Goal: Task Accomplishment & Management: Manage account settings

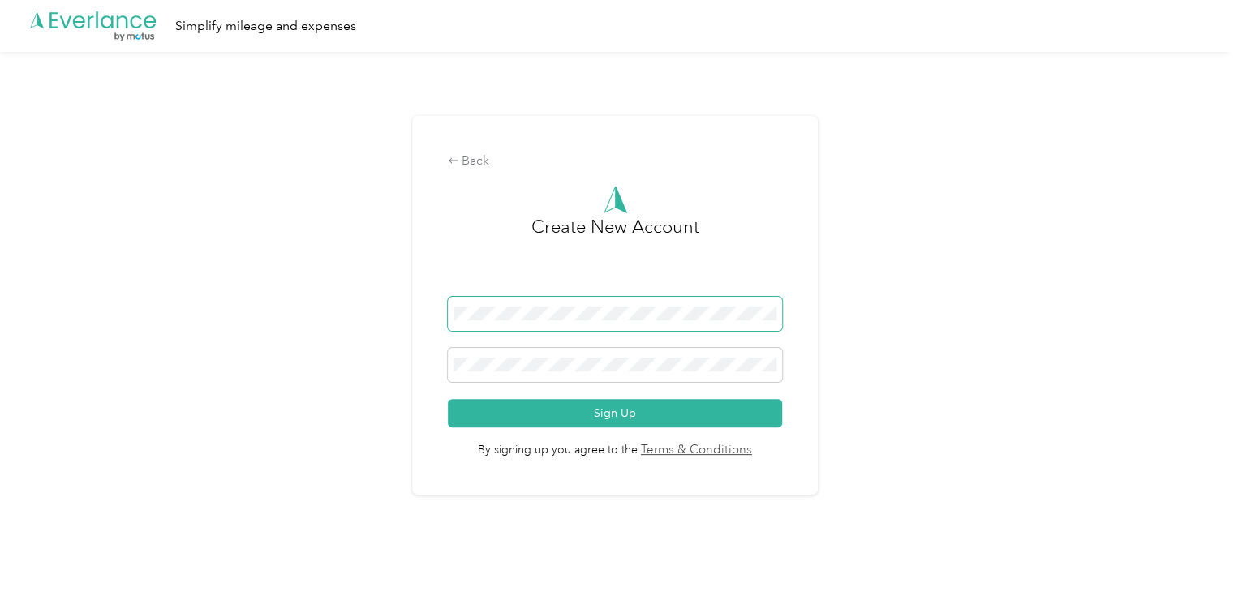
click at [616, 303] on span at bounding box center [615, 314] width 334 height 34
click at [845, 286] on div "Back Create New Account Sign Up By signing up you agree to the Terms & Conditio…" at bounding box center [615, 312] width 1230 height 521
click at [627, 344] on form "Sign Up" at bounding box center [615, 362] width 334 height 131
click at [544, 374] on span at bounding box center [615, 365] width 334 height 34
click at [451, 368] on span at bounding box center [615, 365] width 334 height 34
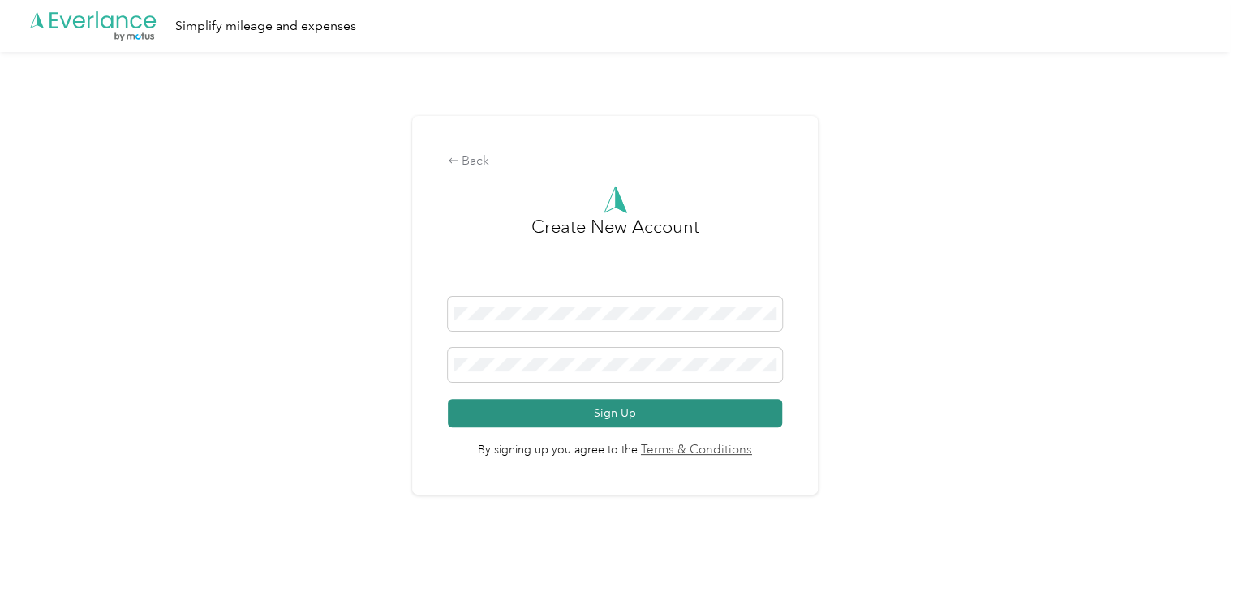
click at [629, 417] on button "Sign Up" at bounding box center [615, 413] width 334 height 28
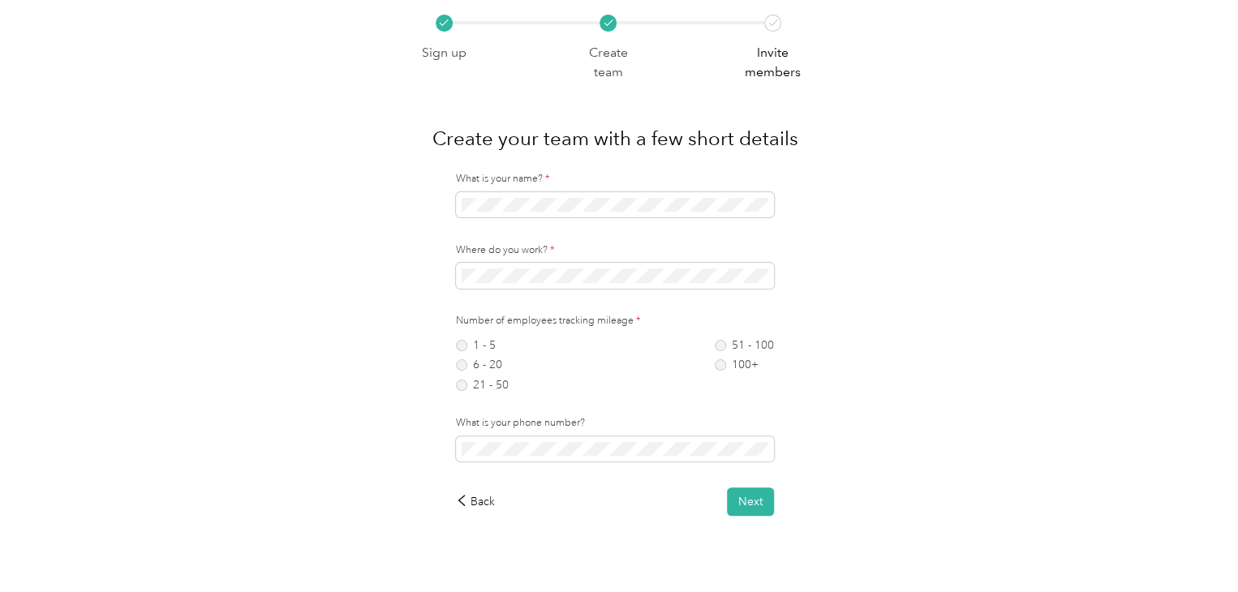
scroll to position [3, 0]
click at [465, 340] on label "1 - 5" at bounding box center [482, 342] width 53 height 11
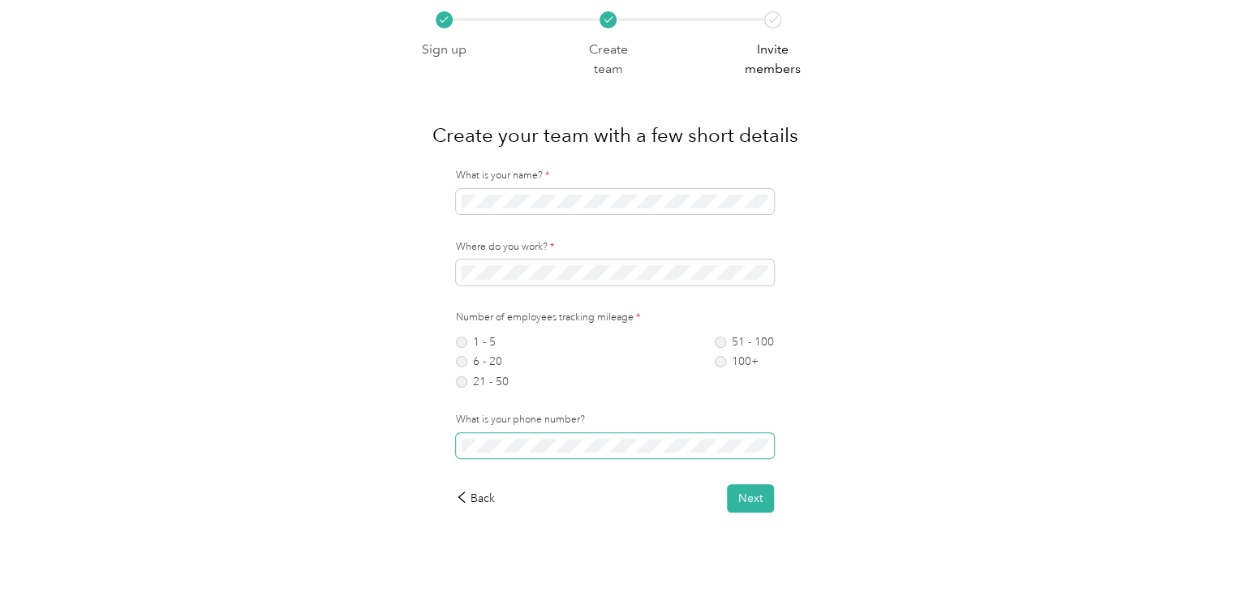
click at [433, 445] on div "What is your name? * Where do you work? * Number of employees tracking mileage …" at bounding box center [615, 341] width 410 height 344
click at [737, 501] on button "Next" at bounding box center [750, 498] width 47 height 28
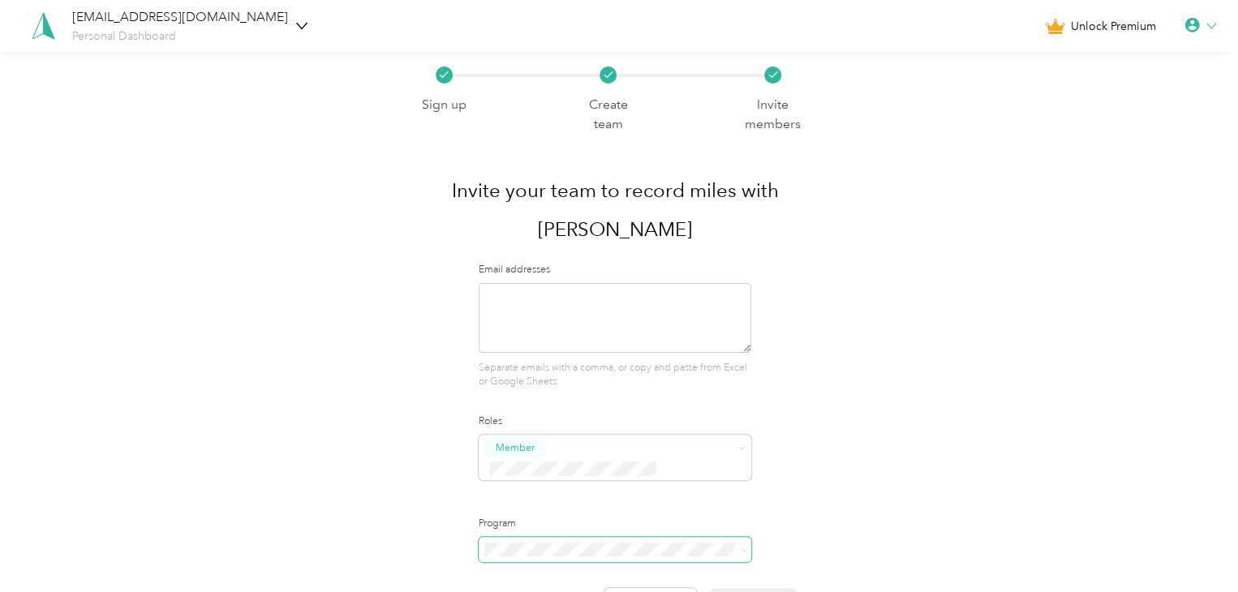
click at [581, 537] on span at bounding box center [615, 550] width 273 height 26
click at [738, 544] on span at bounding box center [741, 549] width 13 height 11
click at [743, 547] on icon at bounding box center [744, 550] width 7 height 7
click at [597, 279] on div "Email addresses Separate emails with a comma, or copy and paste from Excel or G…" at bounding box center [615, 326] width 273 height 127
click at [589, 298] on textarea at bounding box center [615, 318] width 273 height 70
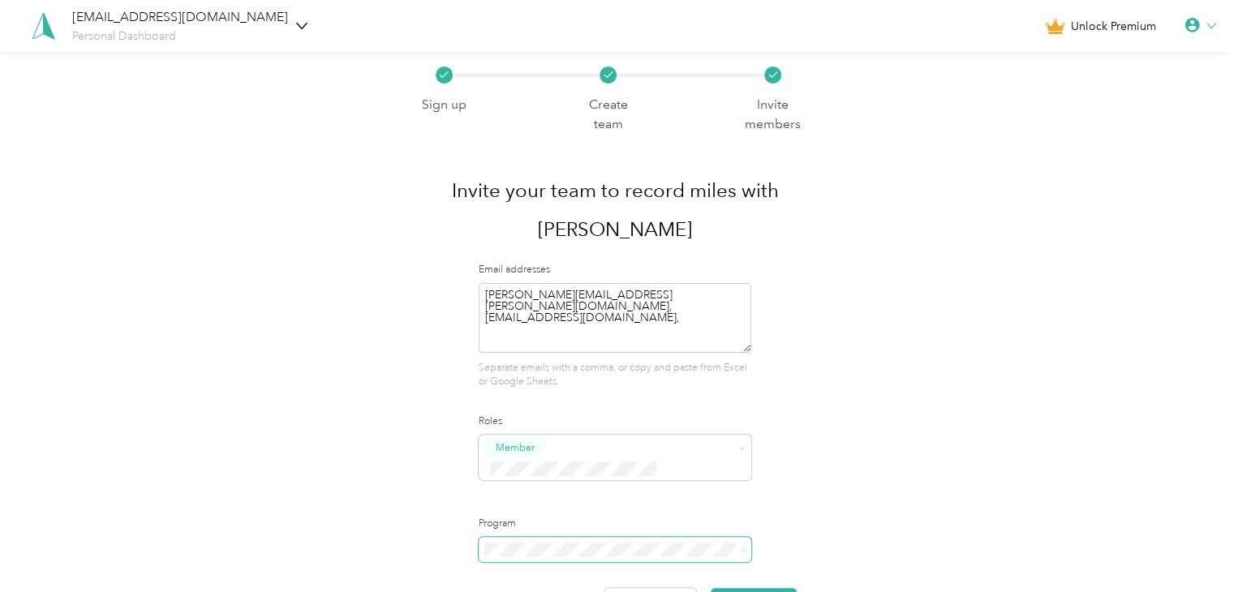
scroll to position [83, 0]
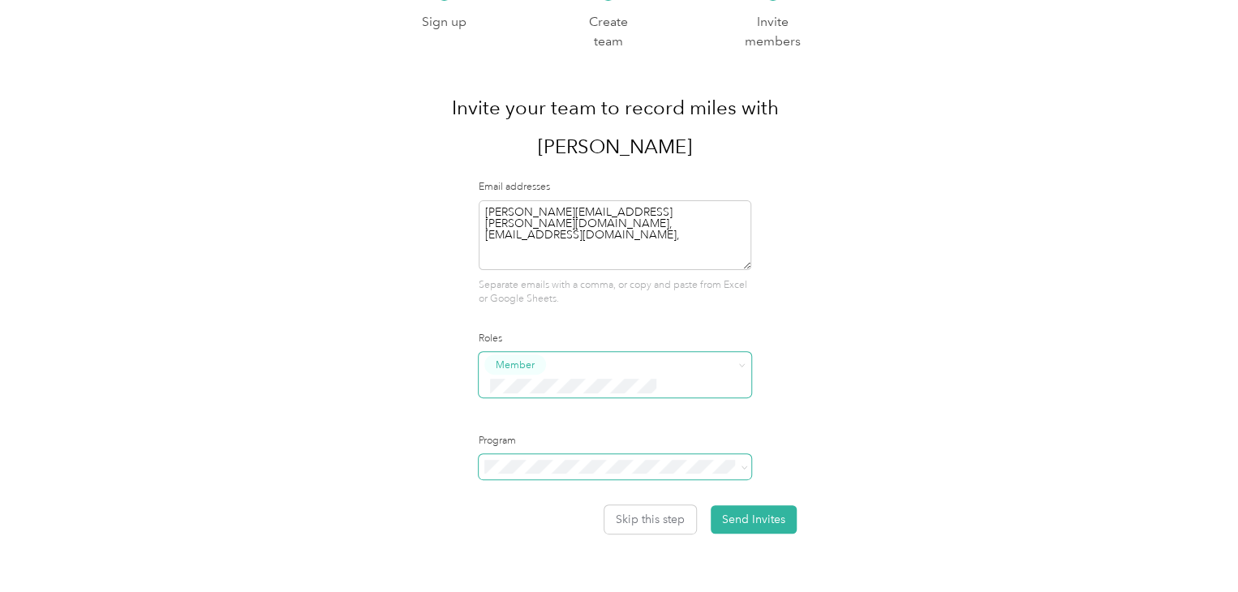
click at [691, 309] on div "Email addresses [PERSON_NAME][EMAIL_ADDRESS][PERSON_NAME][DOMAIN_NAME],[EMAIL_A…" at bounding box center [615, 357] width 273 height 354
drag, startPoint x: 633, startPoint y: 209, endPoint x: 727, endPoint y: 247, distance: 101.9
click at [727, 247] on textarea "[PERSON_NAME][EMAIL_ADDRESS][PERSON_NAME][DOMAIN_NAME],[EMAIL_ADDRESS][DOMAIN_N…" at bounding box center [615, 235] width 273 height 70
type textarea "[PERSON_NAME][EMAIL_ADDRESS][PERSON_NAME][DOMAIN_NAME]"
click at [539, 511] on span "Super Admin" at bounding box center [534, 518] width 60 height 15
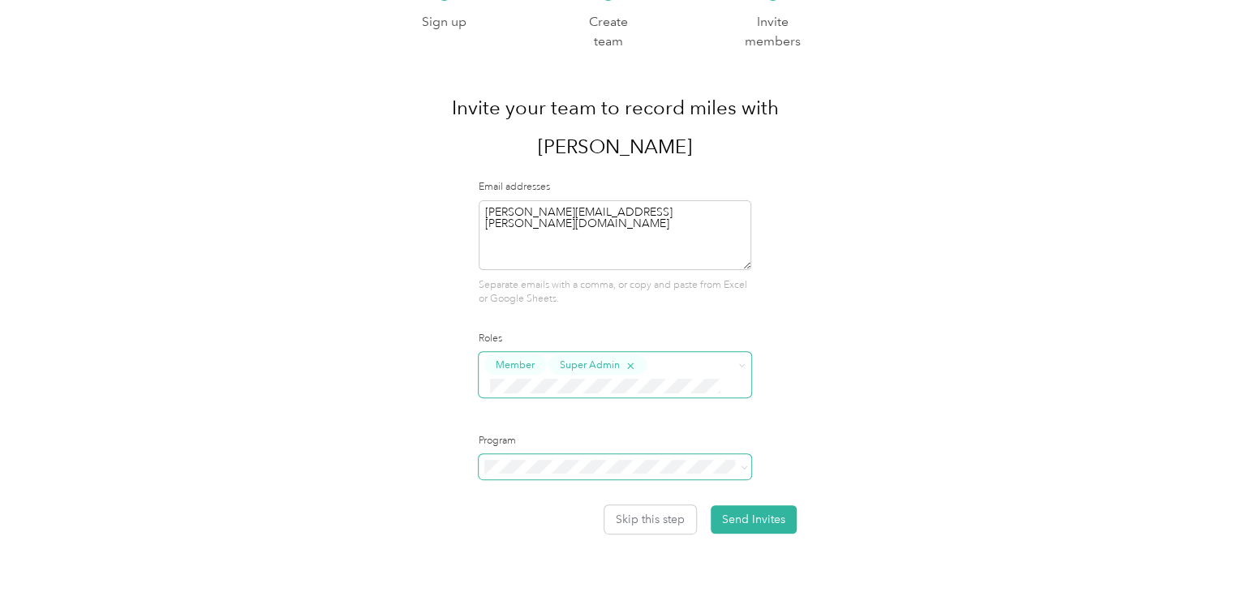
click at [635, 364] on icon "button" at bounding box center [630, 366] width 11 height 11
click at [752, 365] on span "Member" at bounding box center [615, 374] width 273 height 45
click at [729, 390] on div at bounding box center [736, 394] width 19 height 10
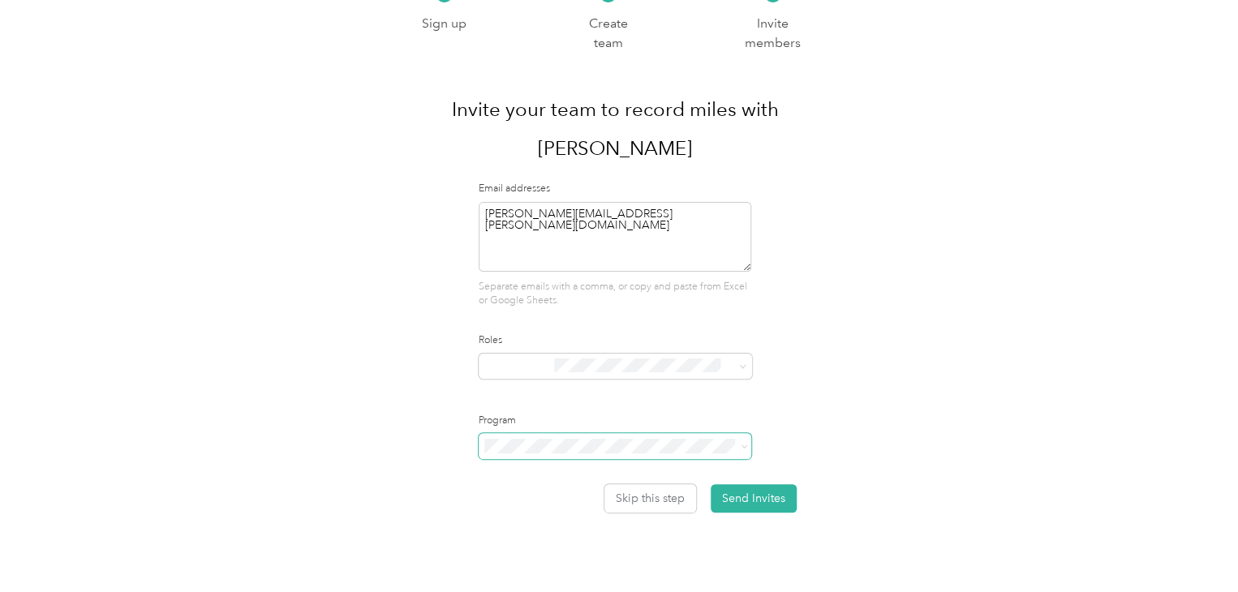
scroll to position [80, 0]
click at [552, 517] on span "Super Admin" at bounding box center [534, 518] width 60 height 15
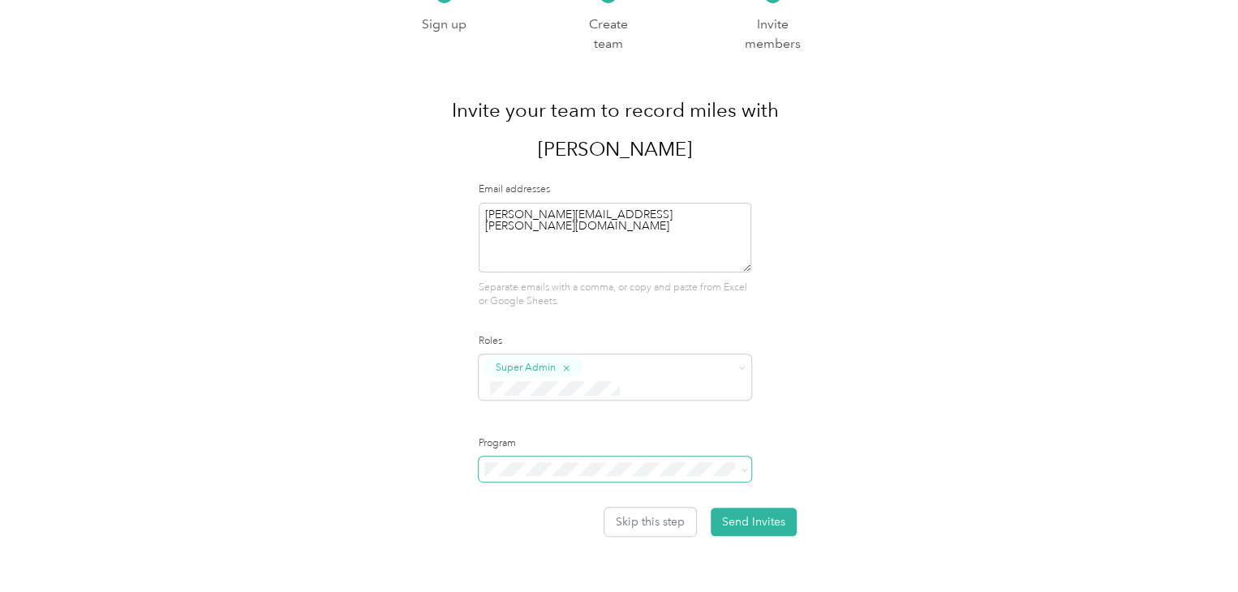
click at [540, 489] on span "Manager" at bounding box center [524, 490] width 41 height 15
click at [568, 365] on icon "button" at bounding box center [566, 368] width 6 height 6
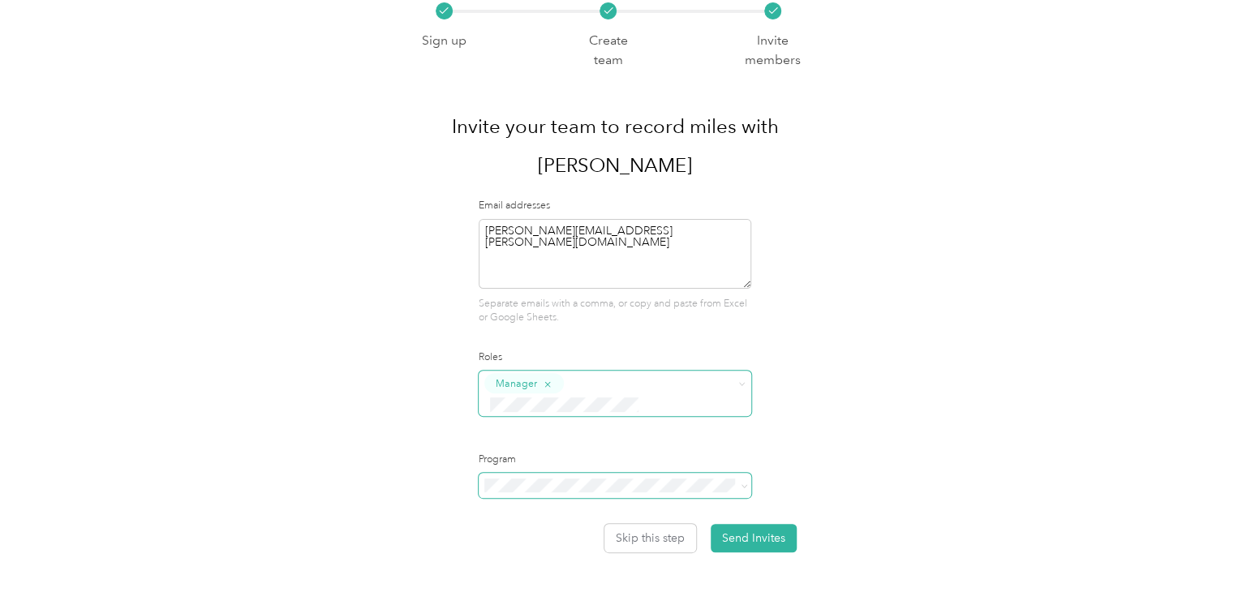
scroll to position [83, 0]
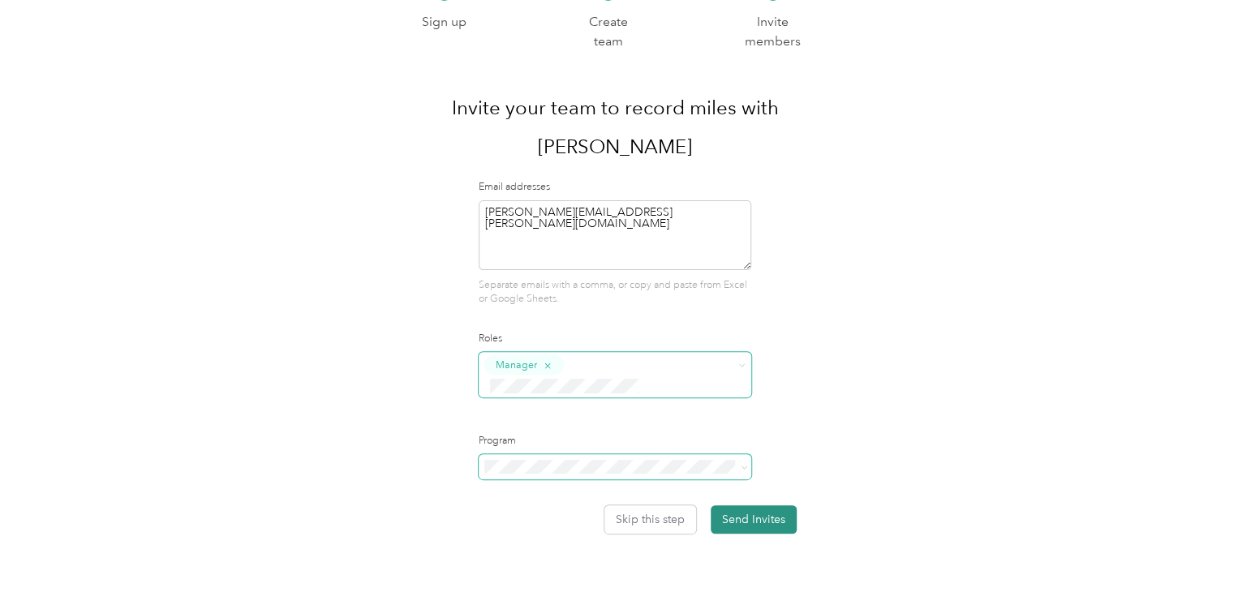
click at [759, 505] on button "Send Invites" at bounding box center [754, 519] width 86 height 28
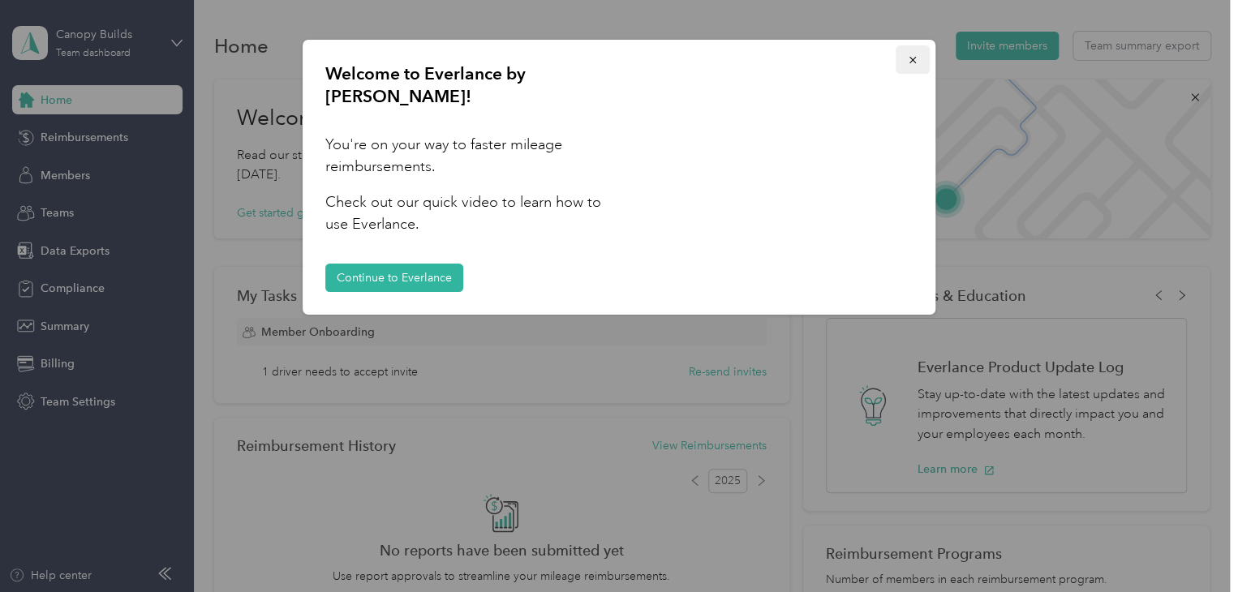
click at [907, 62] on icon "button" at bounding box center [912, 59] width 11 height 11
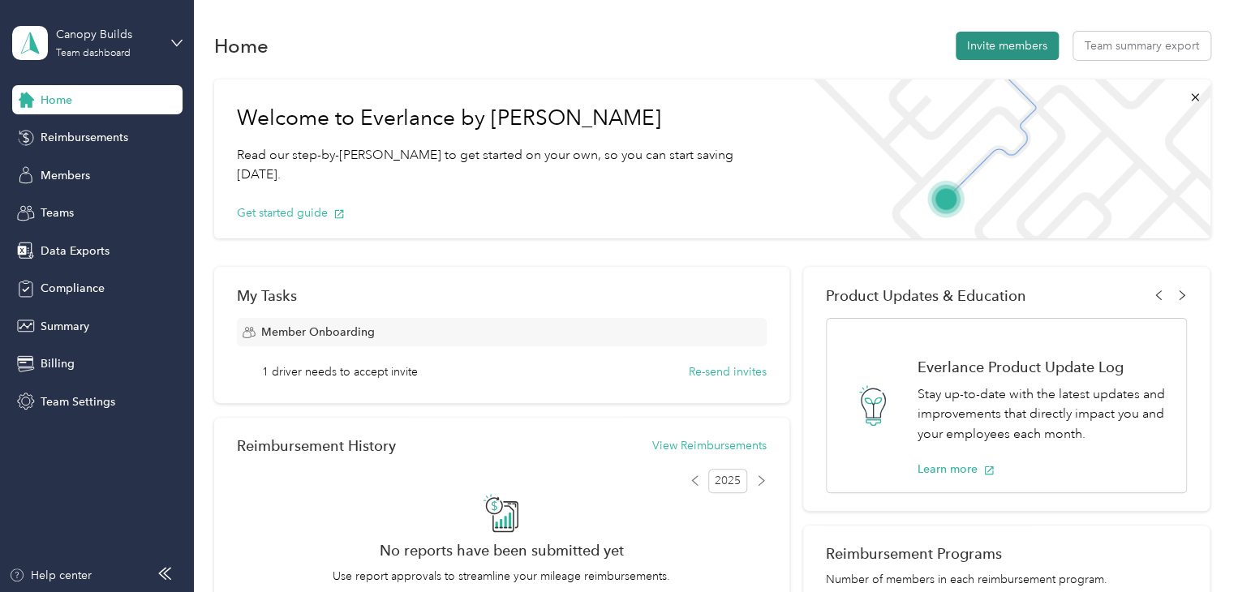
click at [987, 50] on button "Invite members" at bounding box center [1007, 46] width 103 height 28
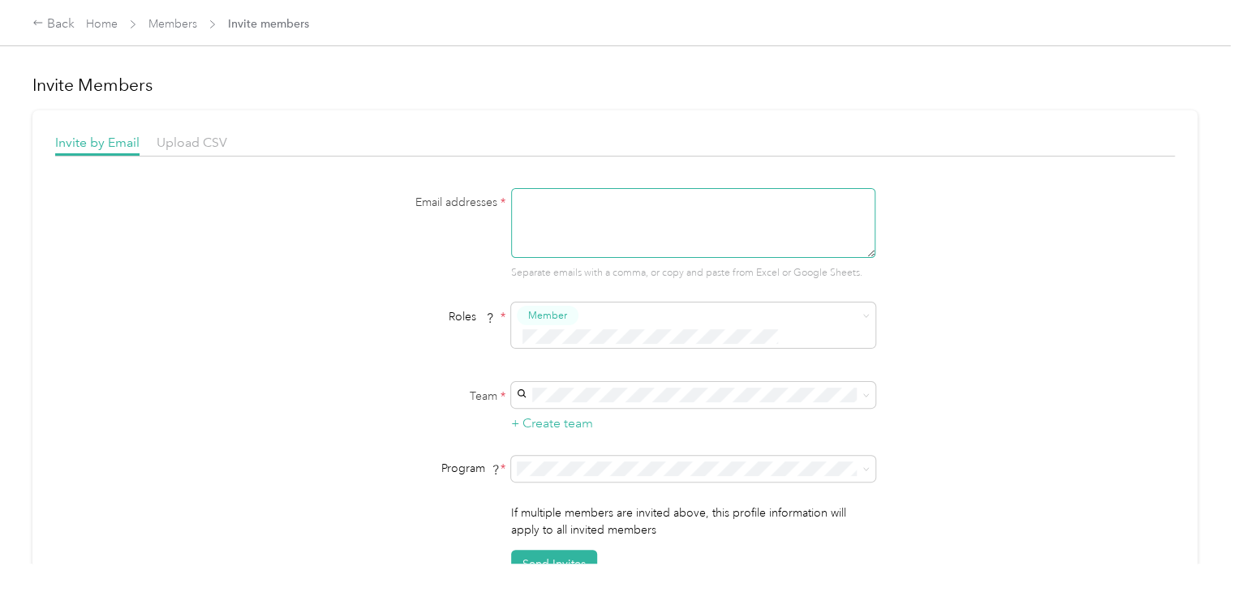
click at [546, 234] on textarea at bounding box center [693, 223] width 364 height 70
type textarea "[PERSON_NAME][EMAIL_ADDRESS][PERSON_NAME][DOMAIN_NAME]"
click at [529, 312] on span "Member" at bounding box center [547, 315] width 39 height 15
click at [566, 435] on span "Manager" at bounding box center [551, 438] width 41 height 15
click at [567, 312] on button "Member" at bounding box center [548, 316] width 62 height 20
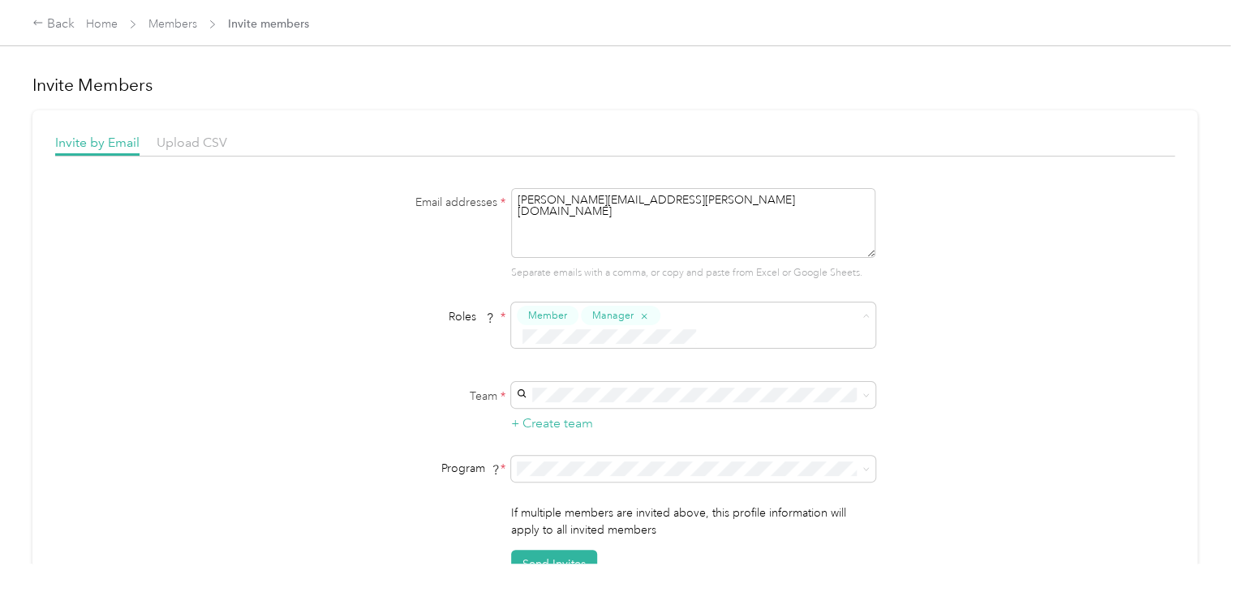
click at [573, 338] on button "Member" at bounding box center [551, 344] width 62 height 20
click at [591, 334] on div "Member" at bounding box center [691, 344] width 342 height 20
click at [574, 462] on span "Super Admin" at bounding box center [561, 469] width 60 height 15
click at [573, 419] on span "Canopy Builds (Main organization)" at bounding box center [607, 422] width 175 height 14
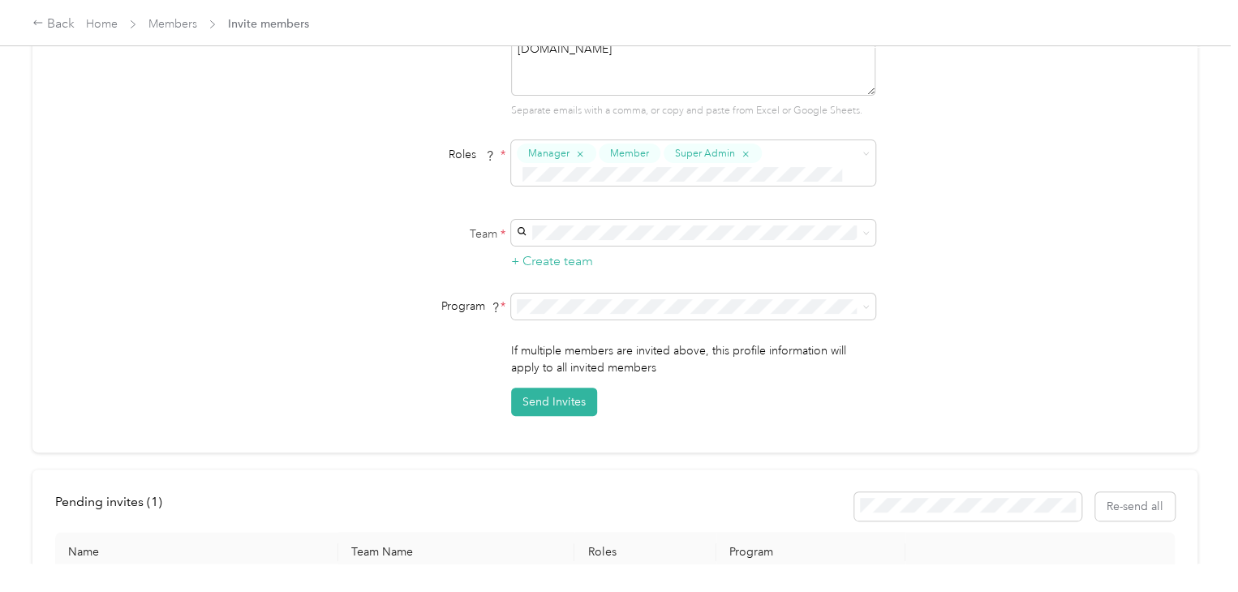
scroll to position [175, 0]
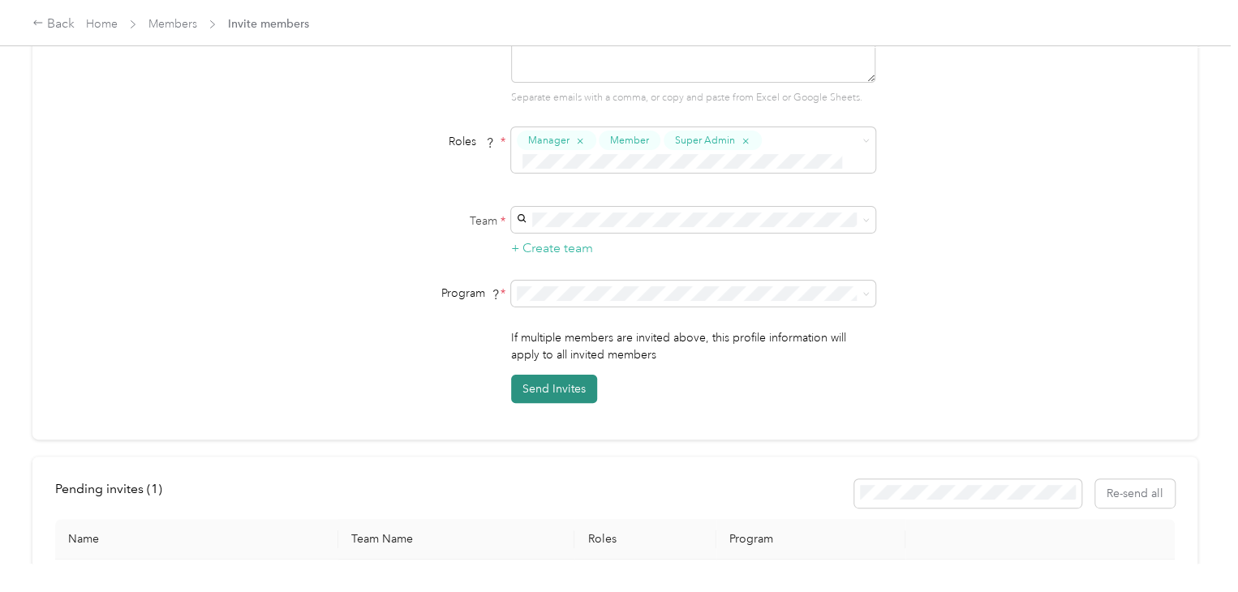
click at [544, 387] on button "Send Invites" at bounding box center [554, 389] width 86 height 28
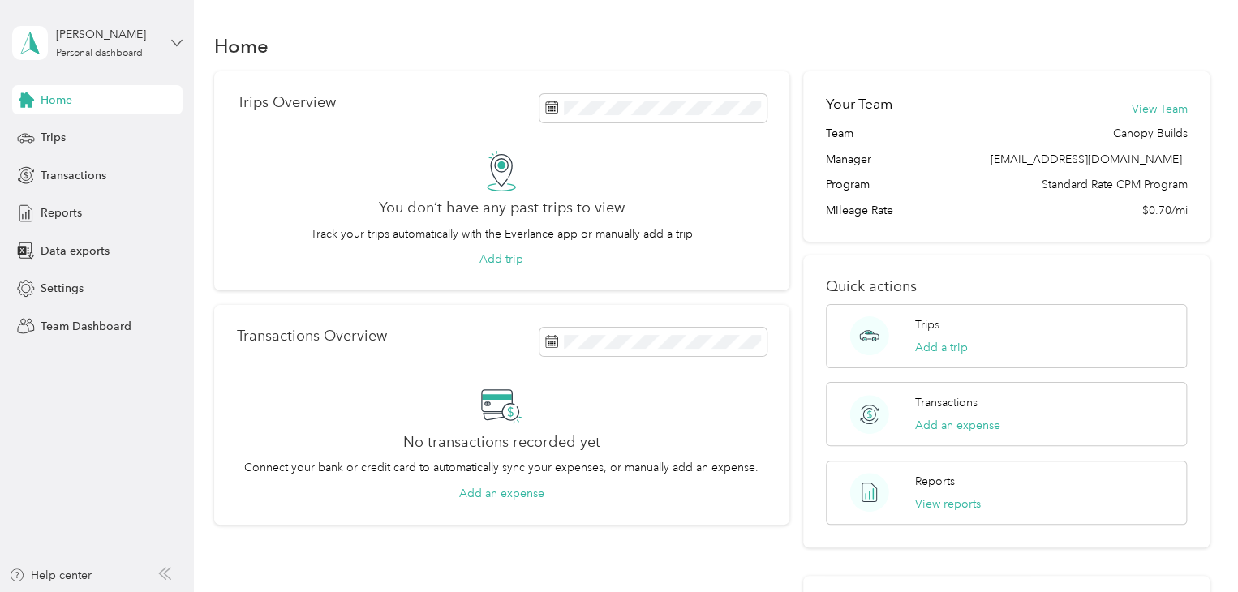
click at [177, 43] on icon at bounding box center [176, 42] width 11 height 11
click at [1143, 111] on button "View Team" at bounding box center [1159, 109] width 56 height 17
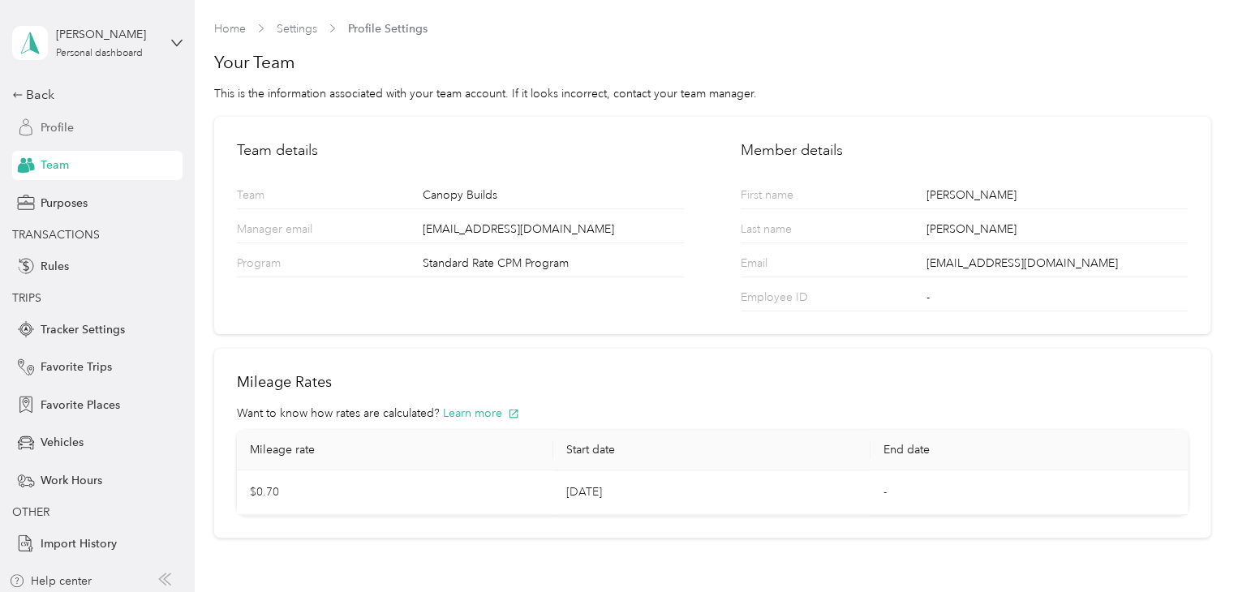
click at [101, 131] on div "Profile" at bounding box center [97, 127] width 170 height 29
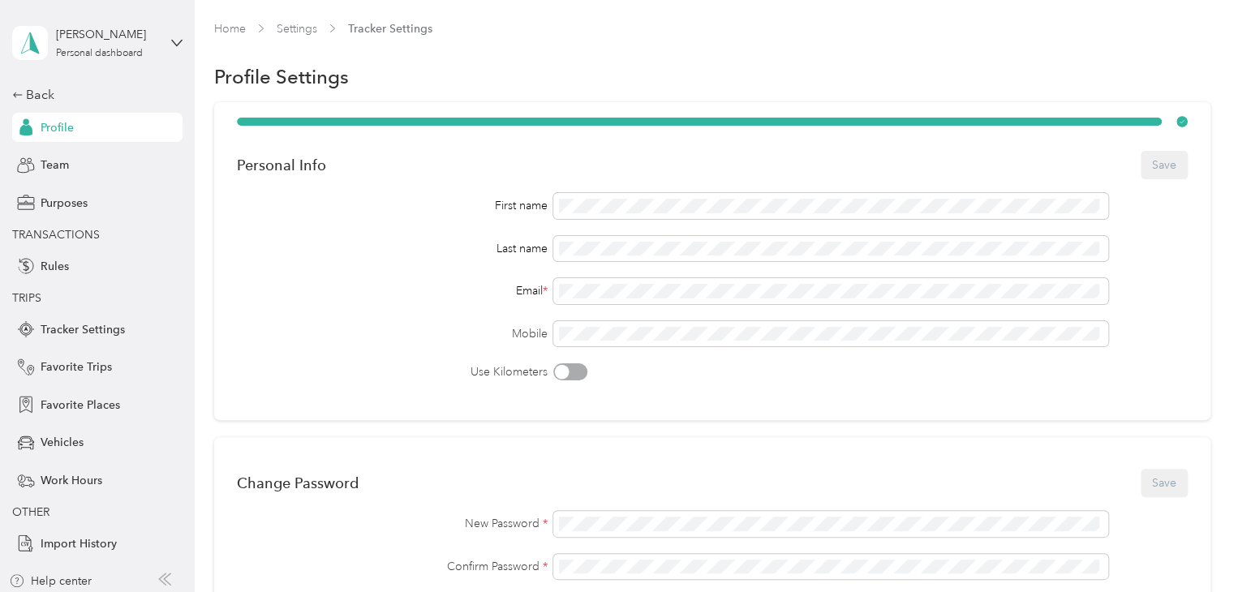
click at [92, 123] on div "Profile" at bounding box center [97, 127] width 170 height 29
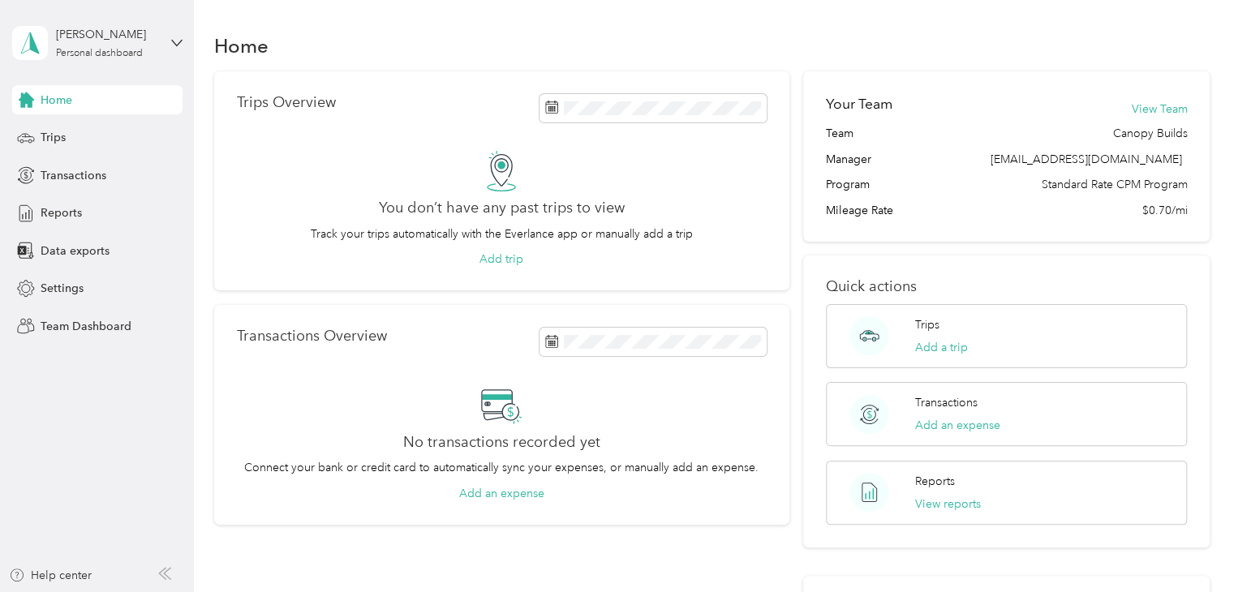
click at [158, 45] on div "Noah Jay-Bonn Personal dashboard" at bounding box center [97, 43] width 170 height 57
click at [76, 132] on div "Team dashboard" at bounding box center [69, 133] width 87 height 17
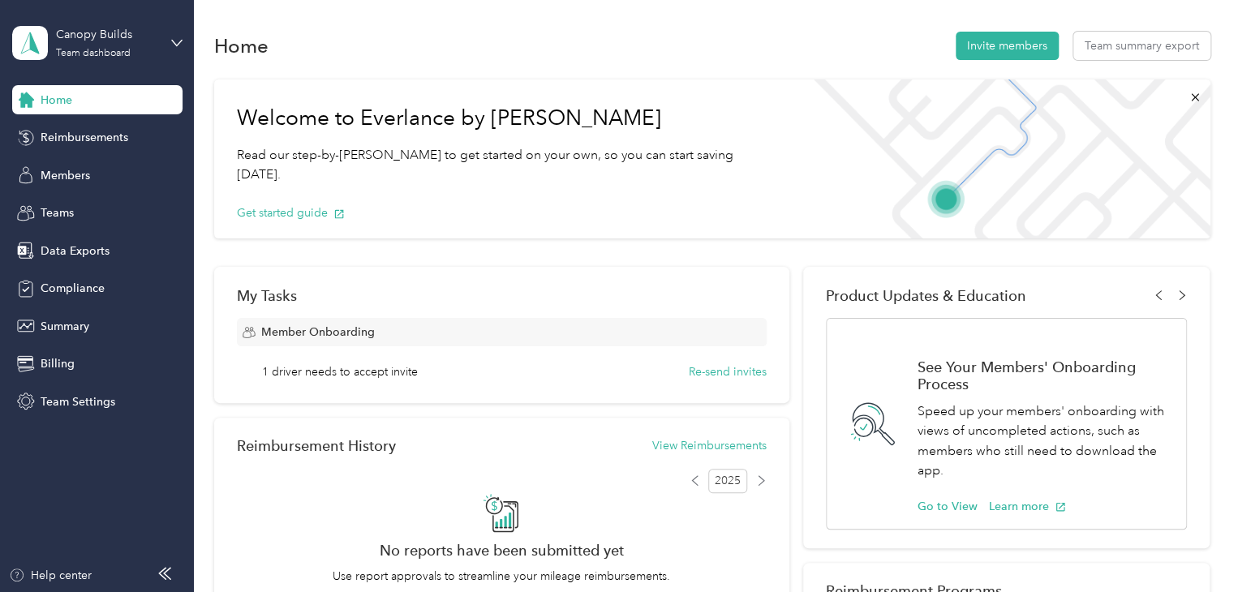
click at [369, 376] on span "1 driver needs to accept invite" at bounding box center [340, 371] width 156 height 17
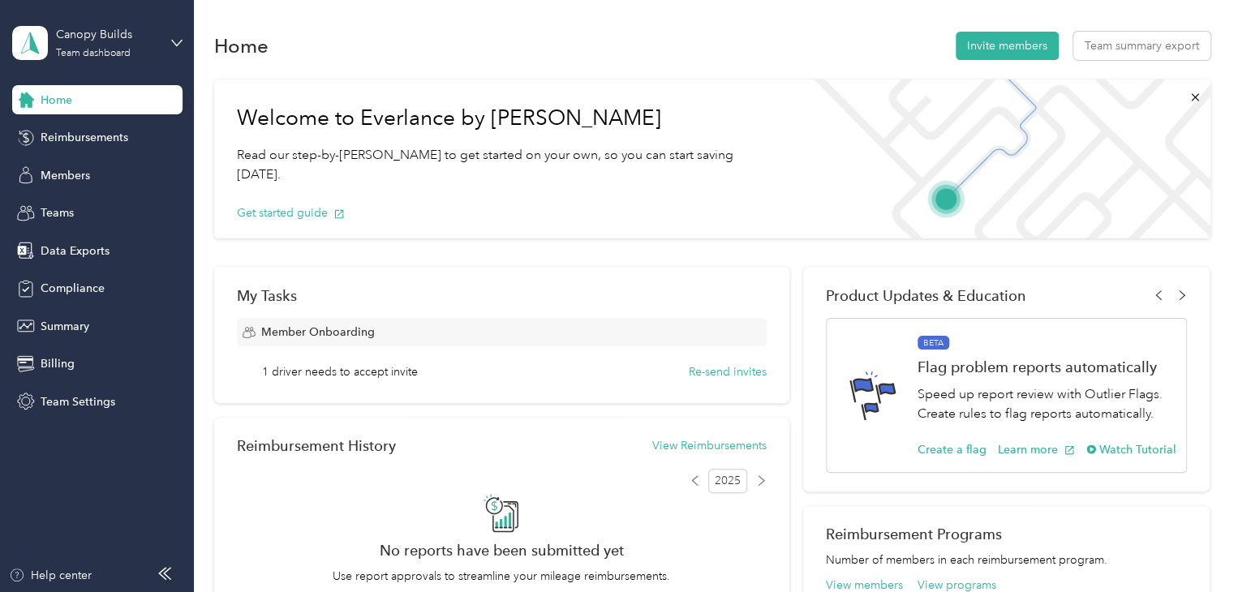
click at [159, 36] on div "Canopy Builds Team dashboard" at bounding box center [97, 43] width 170 height 57
click at [118, 199] on div "Log out" at bounding box center [183, 207] width 319 height 28
